Goal: Task Accomplishment & Management: Manage account settings

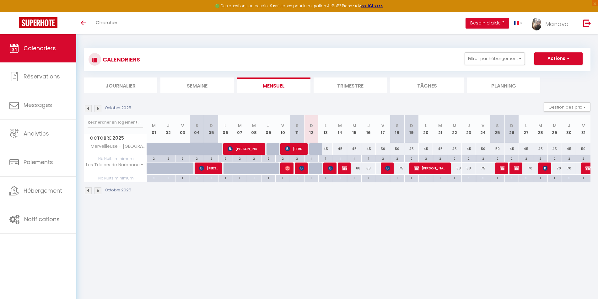
click at [326, 149] on div "45" at bounding box center [326, 149] width 14 height 12
type input "45"
type input "Lun 13 Octobre 2025"
type input "[DATE]"
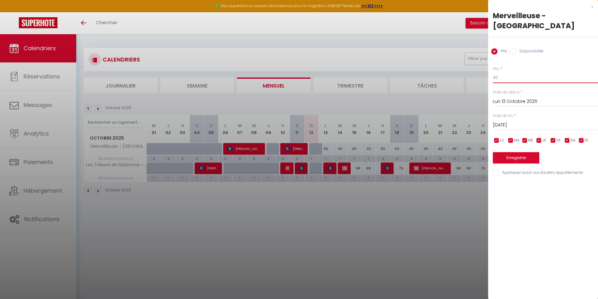
drag, startPoint x: 504, startPoint y: 67, endPoint x: 483, endPoint y: 67, distance: 21.0
click at [483, 67] on body "🟢 Des questions ou besoin d'assistance pour la migration AirBnB? Prenez rdv >>>…" at bounding box center [299, 183] width 598 height 299
type input "46"
click at [521, 121] on input "[DATE]" at bounding box center [545, 125] width 105 height 8
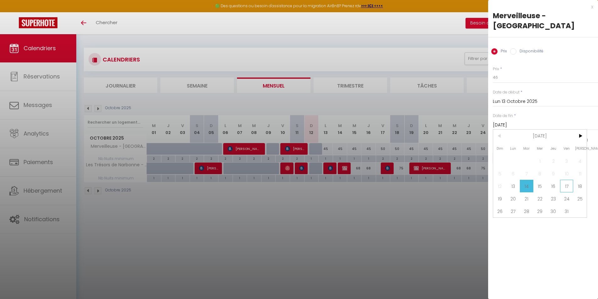
click at [564, 180] on span "17" at bounding box center [567, 186] width 14 height 13
type input "Ven 17 Octobre 2025"
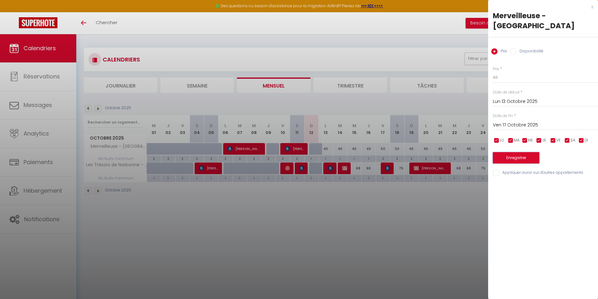
click at [529, 152] on button "Enregistrer" at bounding box center [516, 157] width 46 height 11
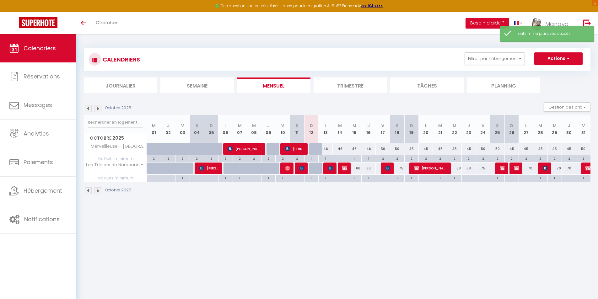
click at [357, 171] on div "68" at bounding box center [354, 169] width 14 height 12
type input "68"
type input "Mer 15 Octobre 2025"
type input "Jeu 16 Octobre 2025"
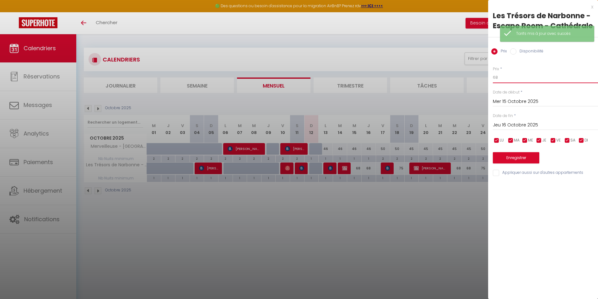
click at [477, 72] on body "🟢 Des questions ou besoin d'assistance pour la migration AirBnB? Prenez rdv >>>…" at bounding box center [299, 183] width 598 height 299
type input "67"
click at [535, 125] on input "Jeu 16 Octobre 2025" at bounding box center [545, 125] width 105 height 8
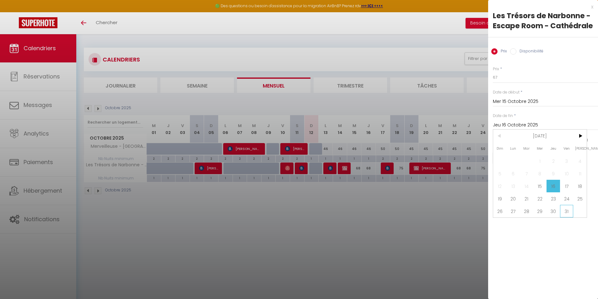
click at [565, 212] on span "31" at bounding box center [567, 211] width 14 height 13
type input "Ven 31 Octobre 2025"
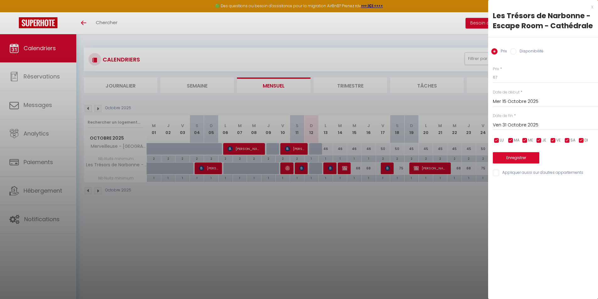
drag, startPoint x: 572, startPoint y: 140, endPoint x: 562, endPoint y: 141, distance: 10.1
click at [571, 140] on span "SA" at bounding box center [573, 141] width 5 height 6
checkbox input "false"
click at [552, 141] on input "checkbox" at bounding box center [553, 141] width 6 height 6
checkbox input "false"
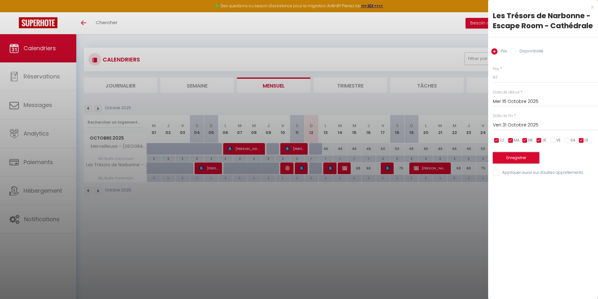
click at [528, 155] on button "Enregistrer" at bounding box center [516, 157] width 46 height 11
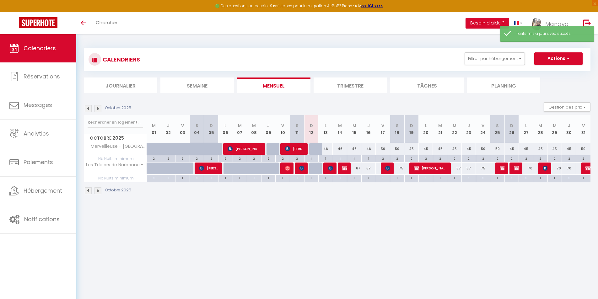
click at [96, 192] on img at bounding box center [98, 190] width 7 height 7
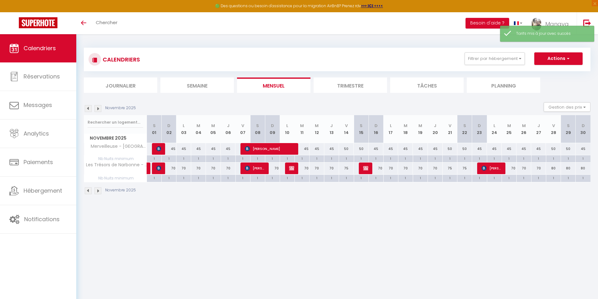
click at [173, 148] on div "45" at bounding box center [169, 149] width 15 height 12
type input "45"
type input "Dim 02 Novembre 2025"
type input "Lun 03 Novembre 2025"
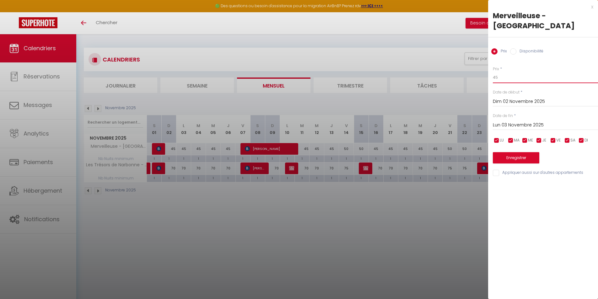
click at [472, 64] on body "🟢 Des questions ou besoin d'assistance pour la migration AirBnB? Prenez rdv >>>…" at bounding box center [299, 183] width 598 height 299
type input "46"
click at [503, 122] on div "Prix * 46 Statut * Disponible Indisponible Date de début * [DATE] < [DATE] > Di…" at bounding box center [543, 117] width 110 height 119
click at [507, 121] on input "Lun 03 Novembre 2025" at bounding box center [545, 125] width 105 height 8
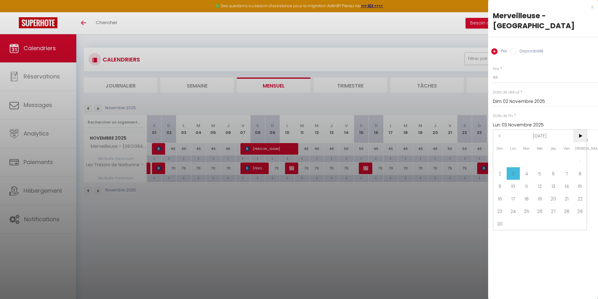
click at [582, 130] on span ">" at bounding box center [580, 136] width 14 height 13
click at [555, 180] on span "18" at bounding box center [554, 186] width 14 height 13
type input "Jeu 18 Décembre 2025"
click at [569, 138] on input "checkbox" at bounding box center [567, 141] width 6 height 6
checkbox input "false"
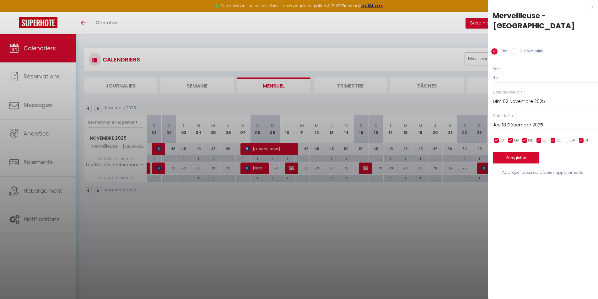
click at [555, 137] on li "VE" at bounding box center [556, 140] width 6 height 7
checkbox input "false"
click at [533, 152] on button "Enregistrer" at bounding box center [516, 157] width 46 height 11
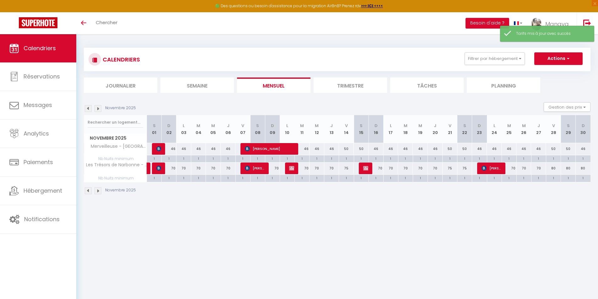
click at [88, 191] on img at bounding box center [88, 190] width 7 height 7
